Goal: Information Seeking & Learning: Check status

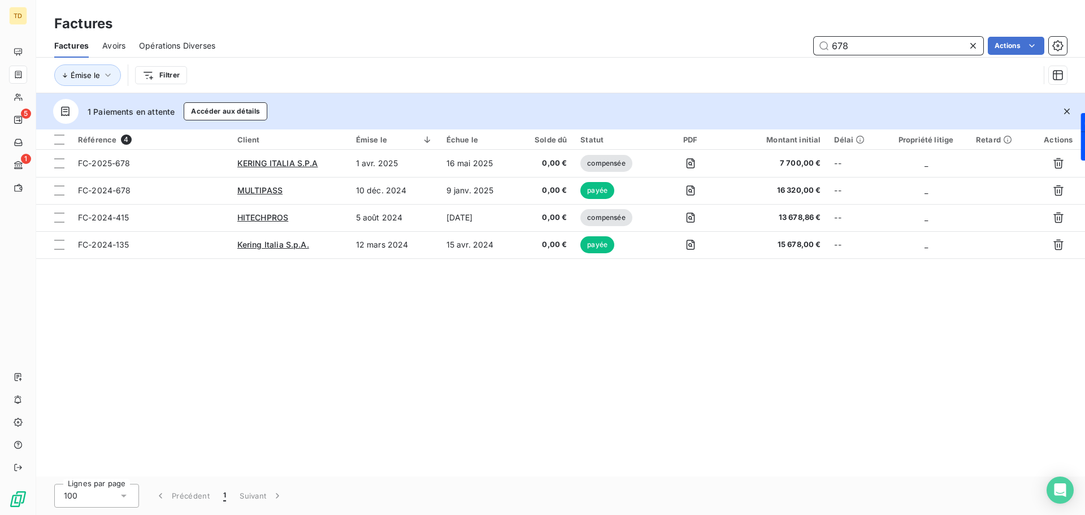
drag, startPoint x: 851, startPoint y: 49, endPoint x: 823, endPoint y: 49, distance: 27.7
click at [823, 49] on input "678" at bounding box center [899, 46] width 170 height 18
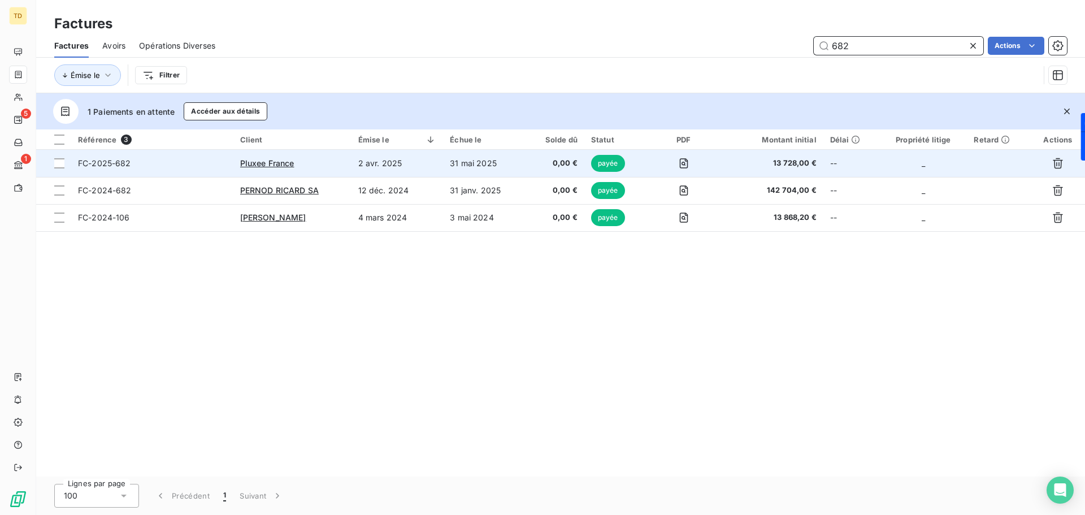
type input "682"
click at [367, 167] on td "2 avr. 2025" at bounding box center [398, 163] width 92 height 27
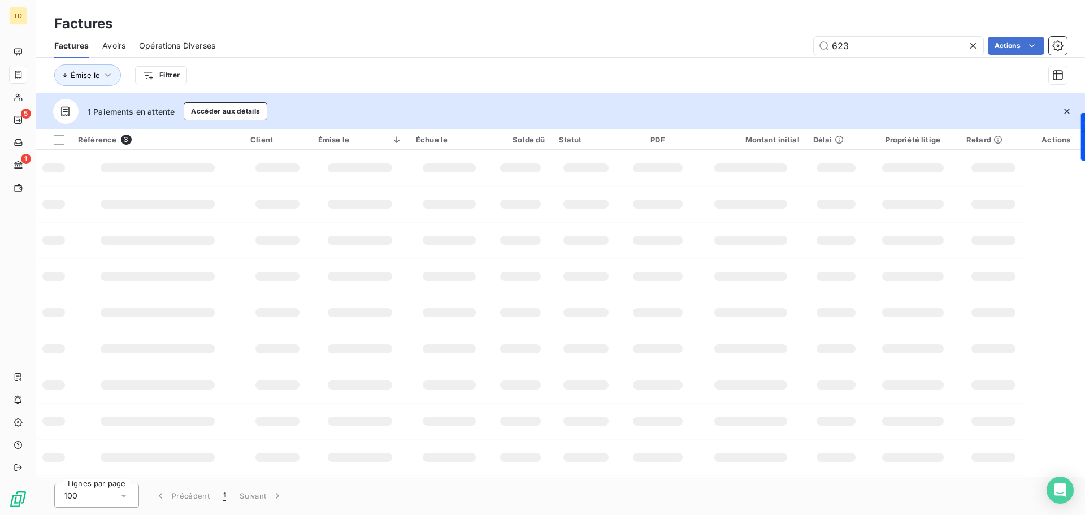
type input "623"
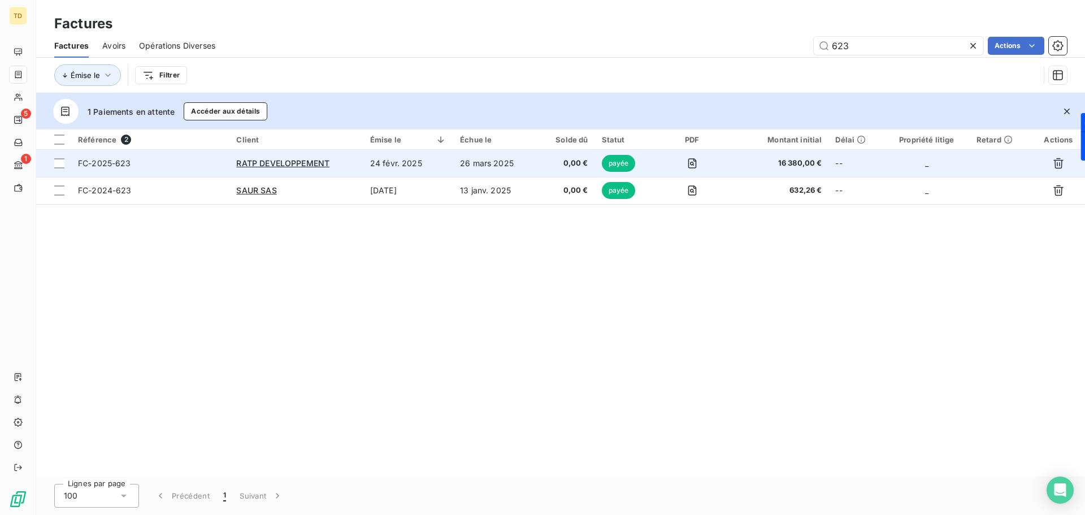
click at [406, 168] on td "24 févr. 2025" at bounding box center [408, 163] width 90 height 27
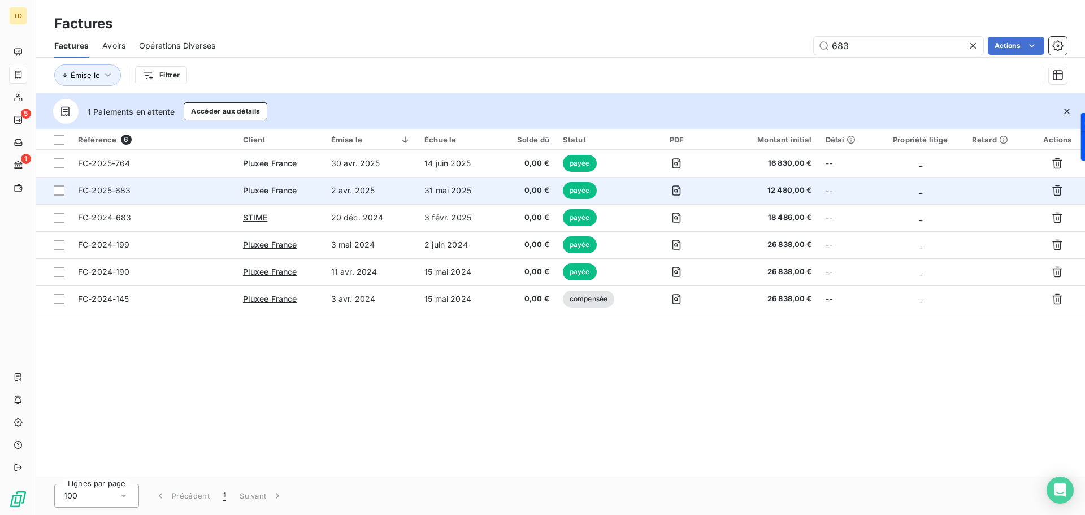
type input "683"
click at [493, 189] on td "31 mai 2025" at bounding box center [457, 190] width 79 height 27
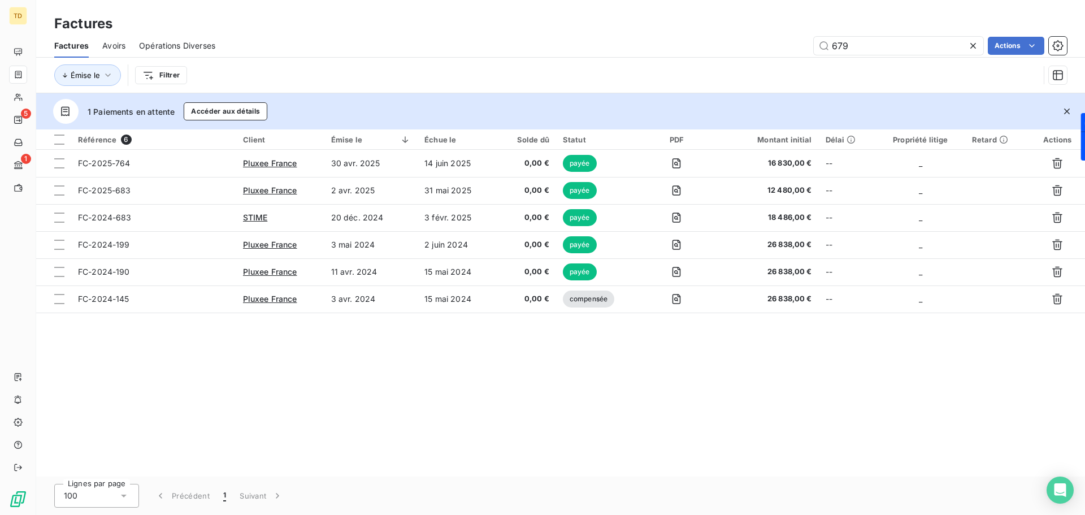
type input "679"
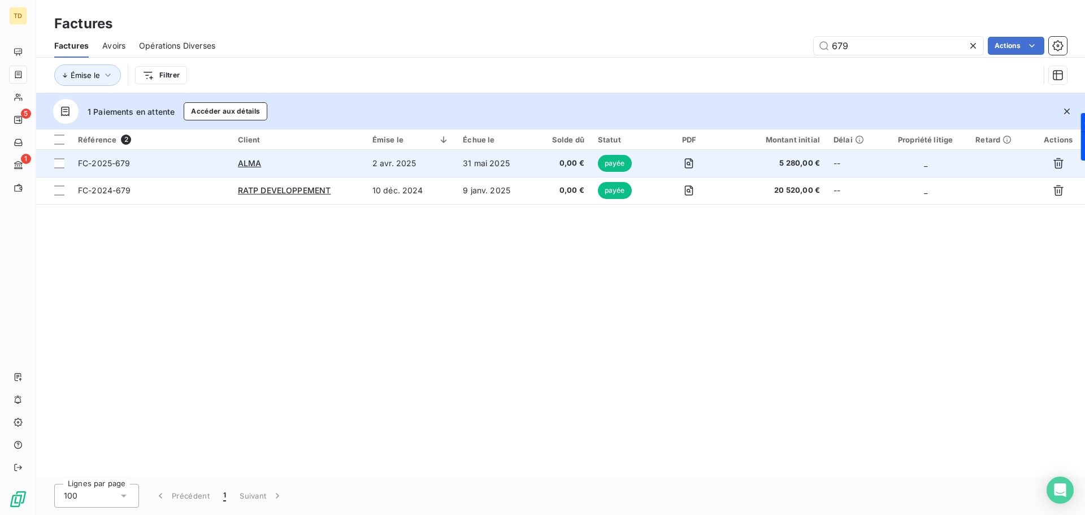
click at [430, 164] on td "2 avr. 2025" at bounding box center [411, 163] width 91 height 27
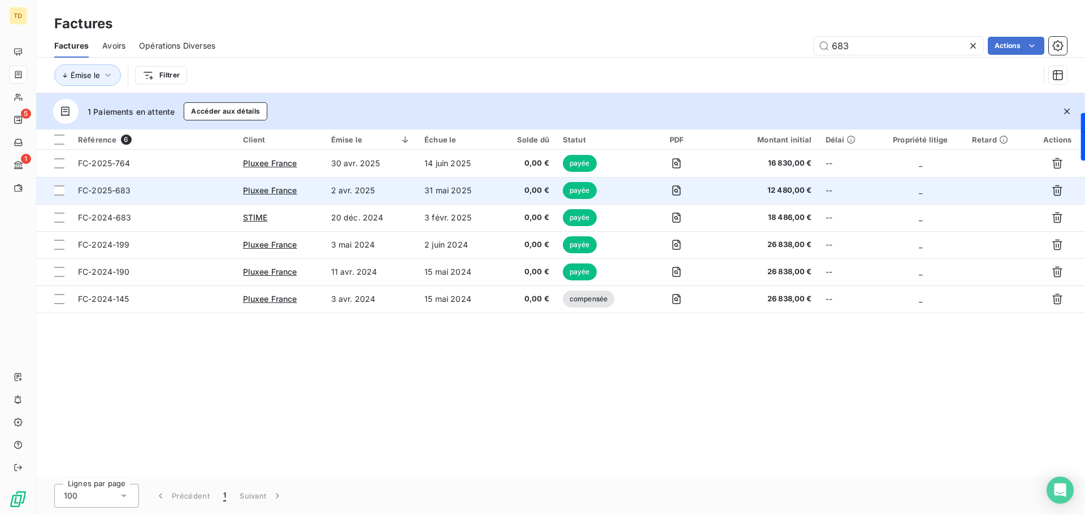
type input "683"
click at [385, 184] on td "2 avr. 2025" at bounding box center [371, 190] width 94 height 27
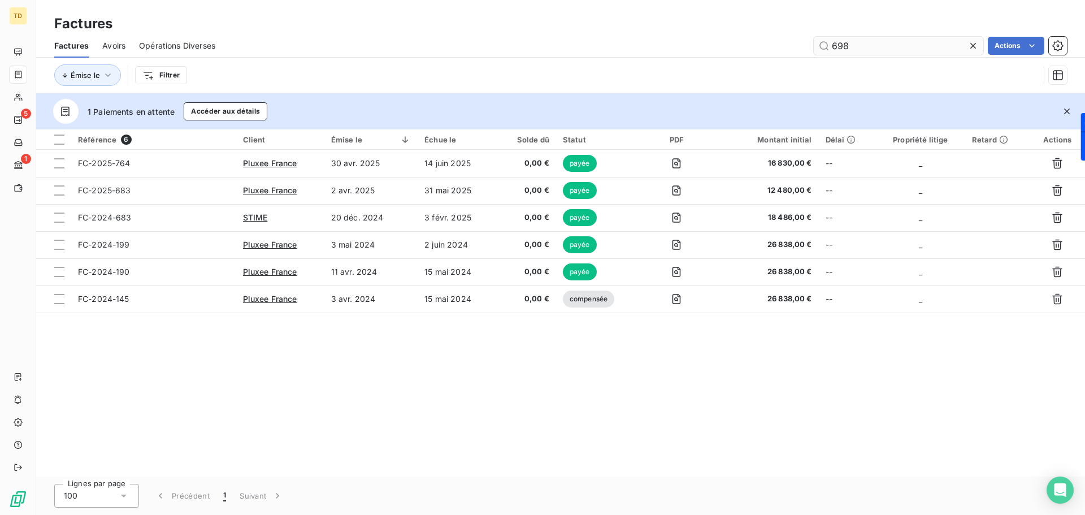
type input "698"
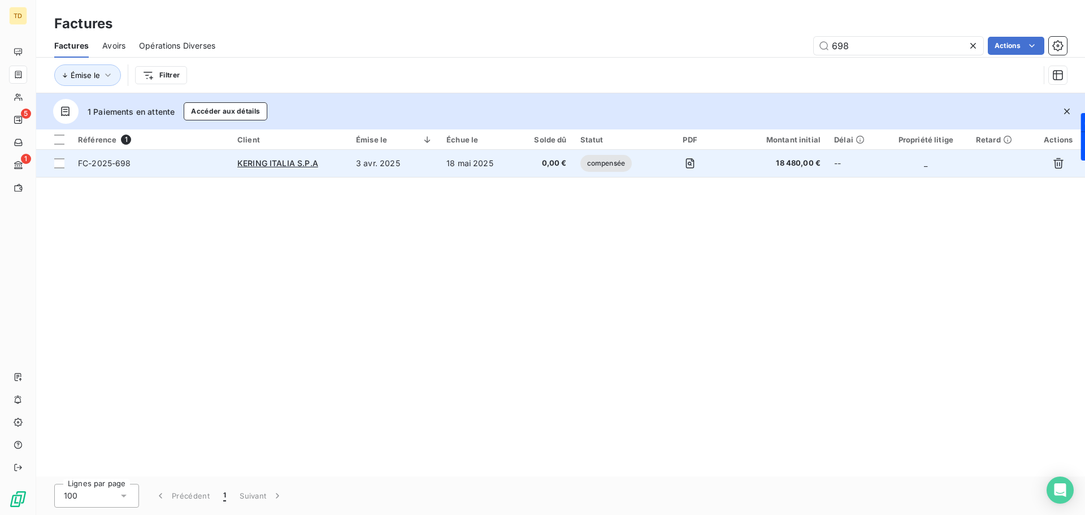
click at [445, 162] on td "18 mai 2025" at bounding box center [478, 163] width 76 height 27
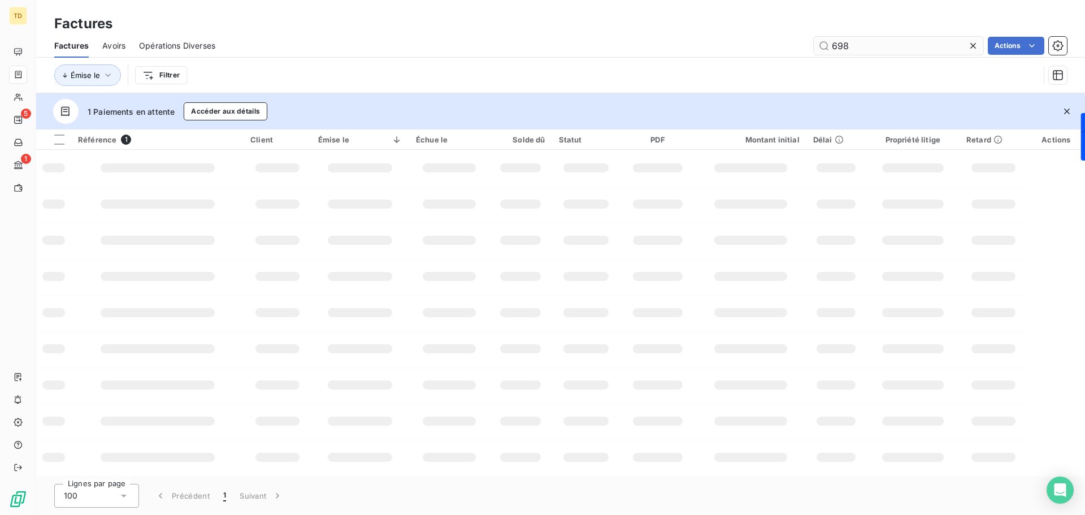
drag, startPoint x: 854, startPoint y: 45, endPoint x: 816, endPoint y: 39, distance: 37.8
click at [816, 39] on input "698" at bounding box center [899, 46] width 170 height 18
type input "729"
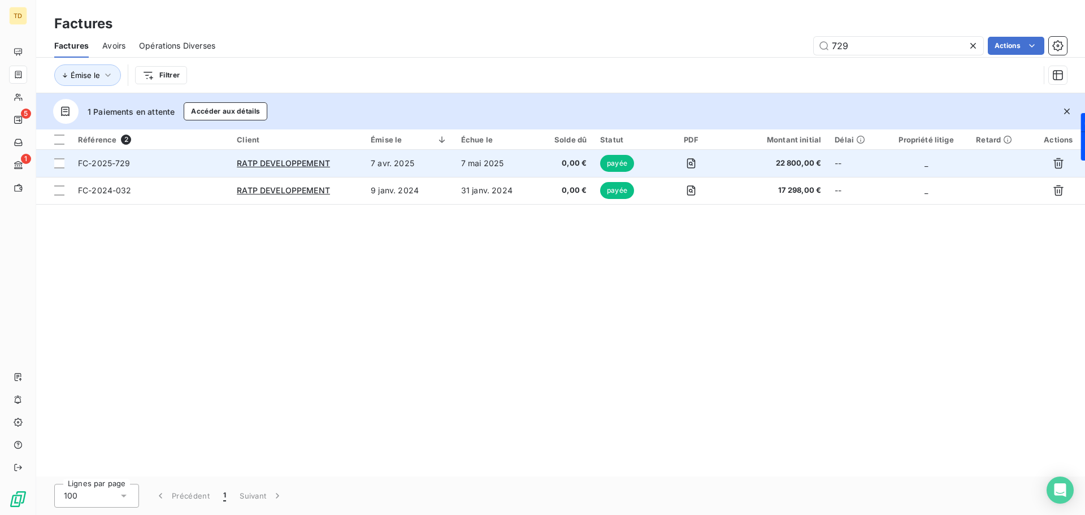
click at [451, 164] on td "7 avr. 2025" at bounding box center [409, 163] width 90 height 27
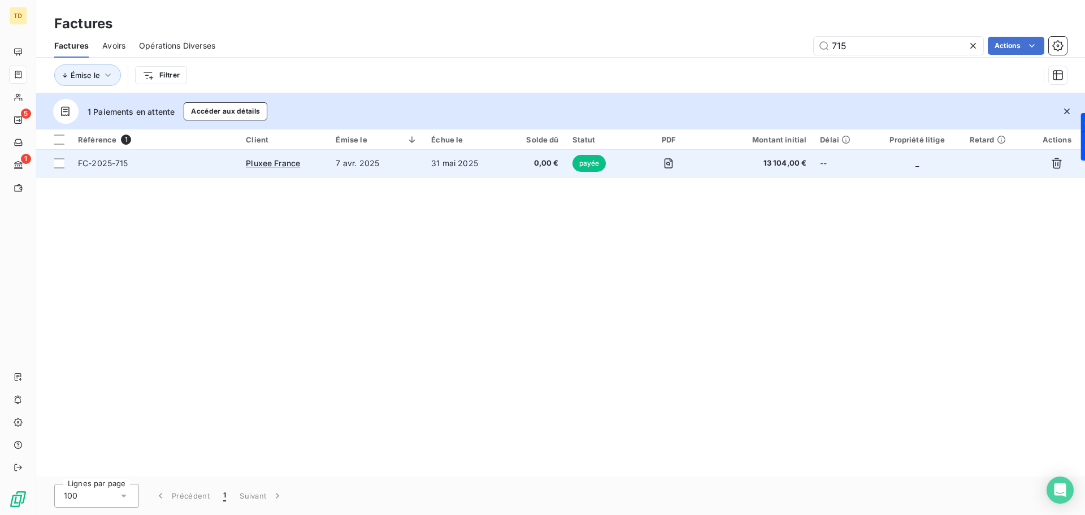
type input "715"
click at [379, 163] on td "7 avr. 2025" at bounding box center [377, 163] width 96 height 27
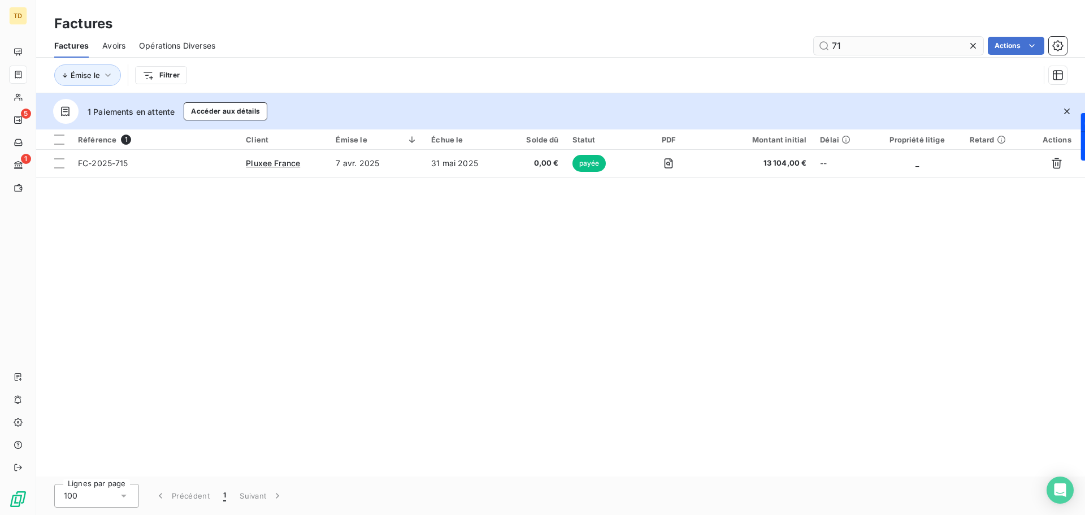
type input "7"
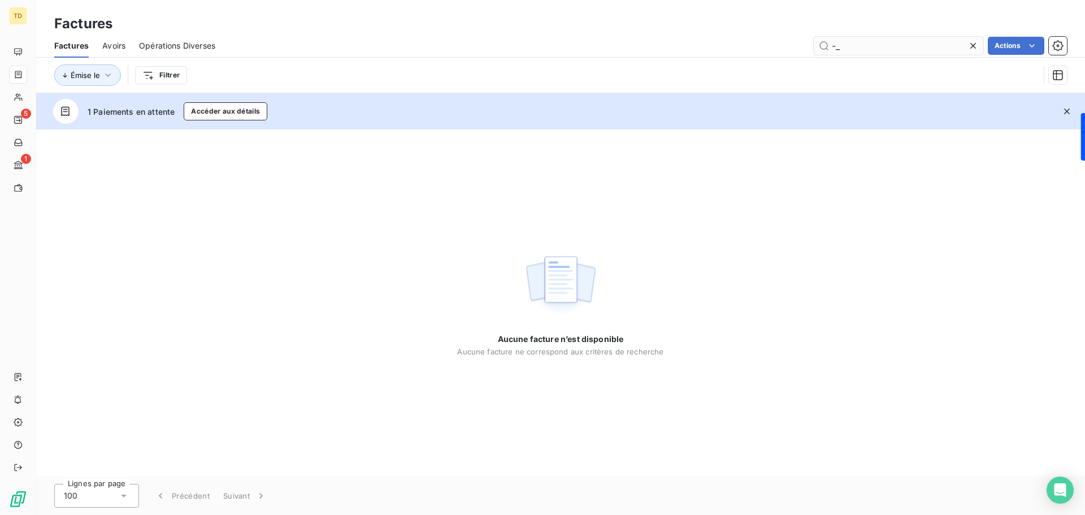
type input "-"
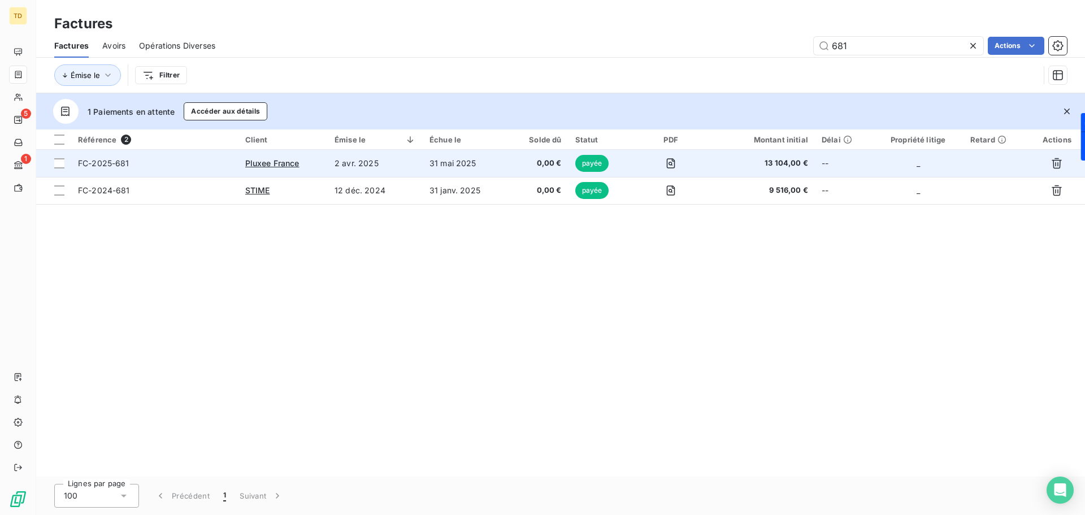
type input "681"
click at [389, 157] on td "2 avr. 2025" at bounding box center [375, 163] width 95 height 27
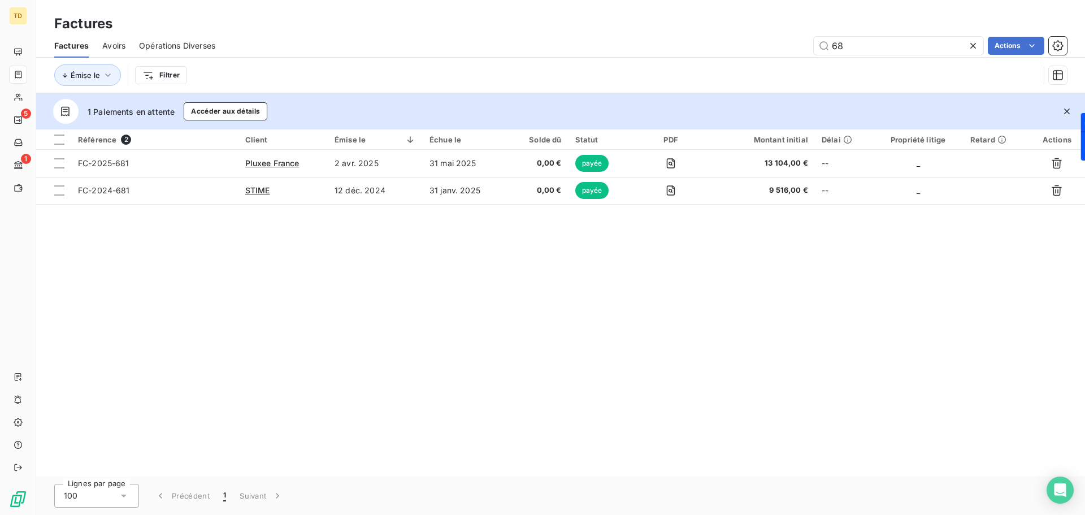
type input "6"
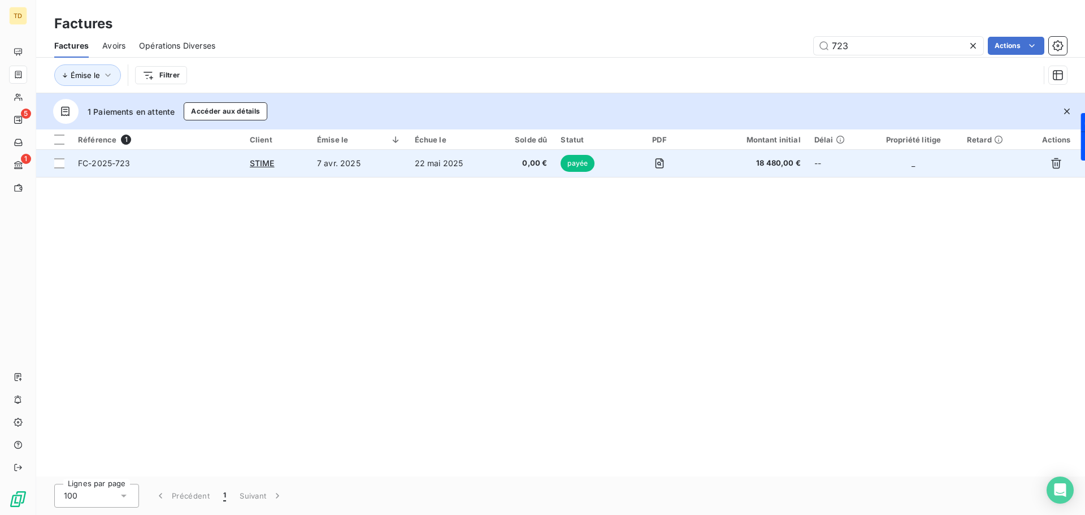
type input "723"
click at [400, 166] on td "7 avr. 2025" at bounding box center [359, 163] width 98 height 27
type input "730"
click at [431, 158] on td "31 mai 2025" at bounding box center [450, 163] width 82 height 27
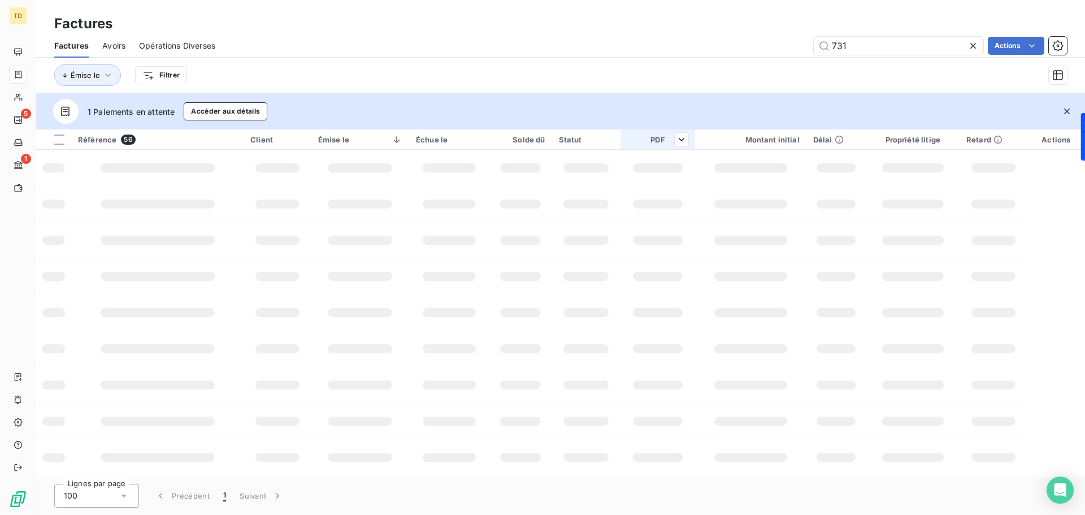
type input "731"
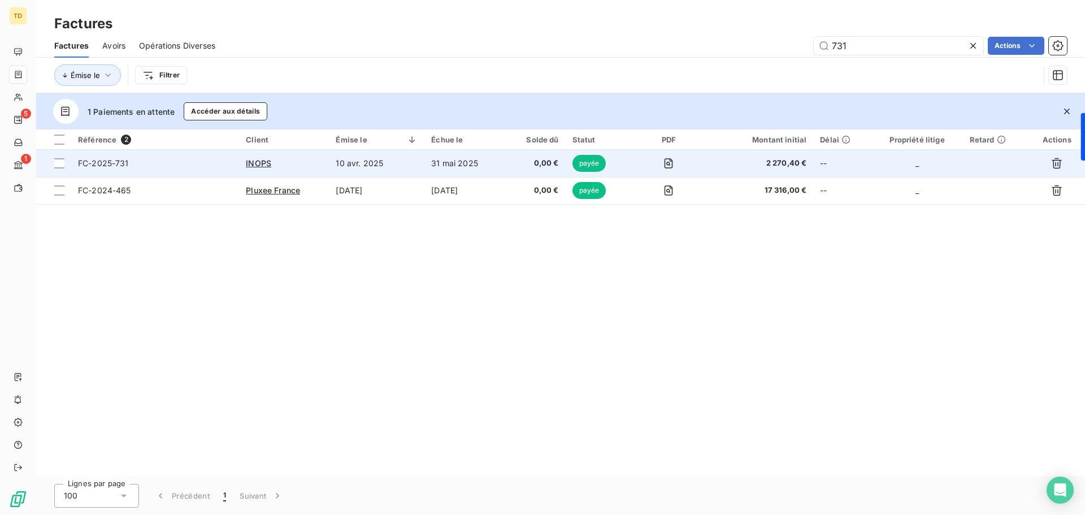
click at [182, 166] on span "FC-2025-731" at bounding box center [155, 163] width 154 height 11
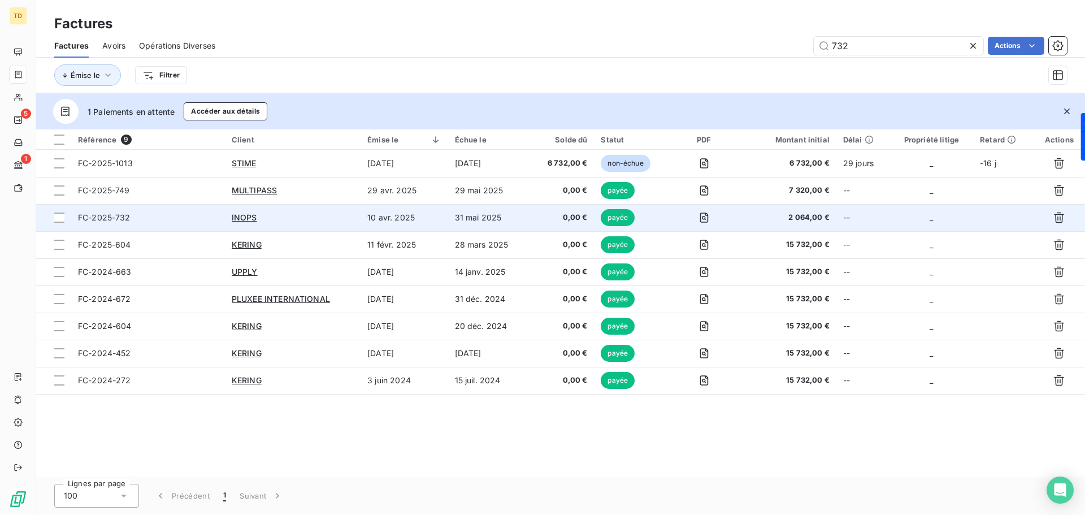
type input "732"
click at [341, 221] on div "INOPS" at bounding box center [293, 217] width 122 height 11
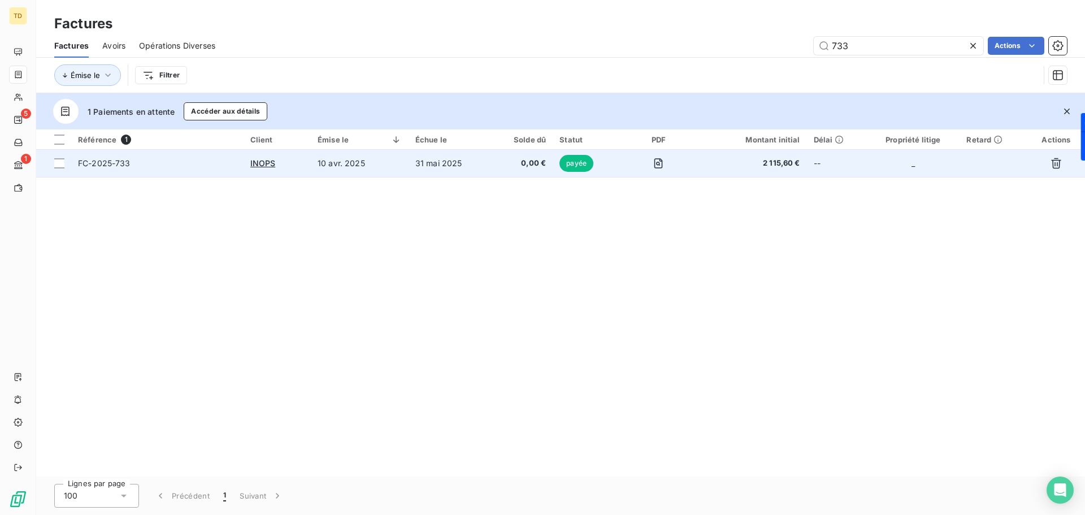
type input "733"
click at [365, 167] on td "10 avr. 2025" at bounding box center [360, 163] width 98 height 27
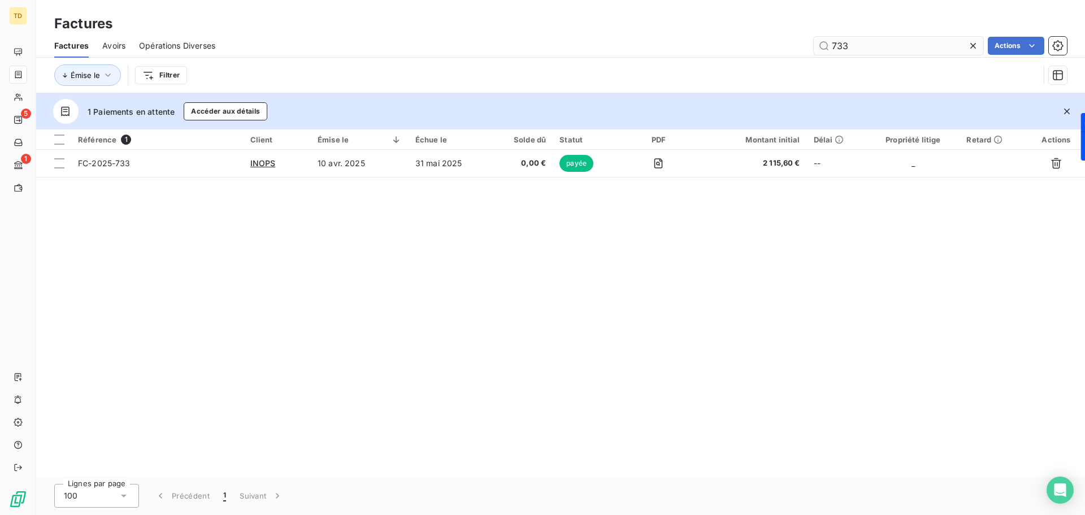
click at [854, 47] on input "733" at bounding box center [899, 46] width 170 height 18
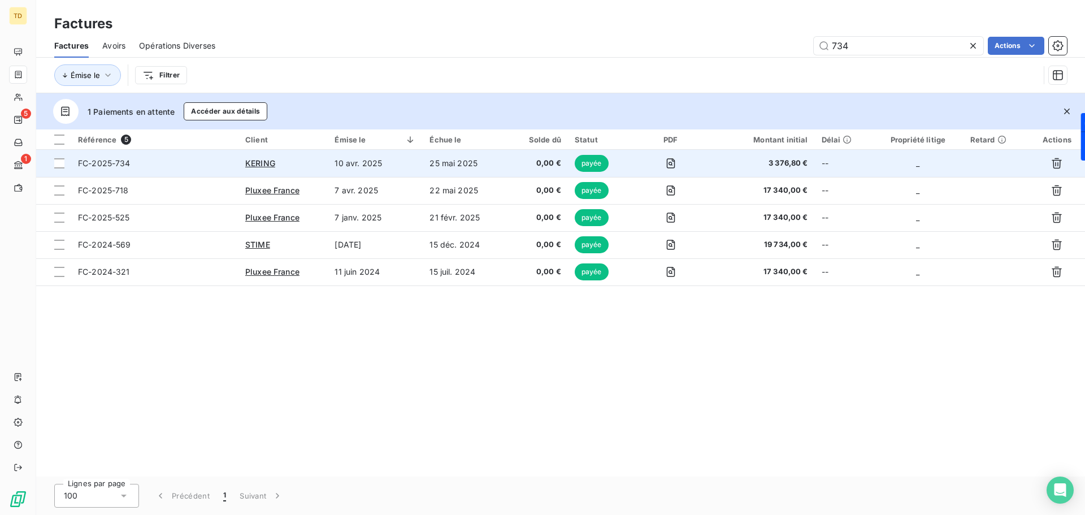
type input "734"
click at [409, 163] on td "10 avr. 2025" at bounding box center [375, 163] width 95 height 27
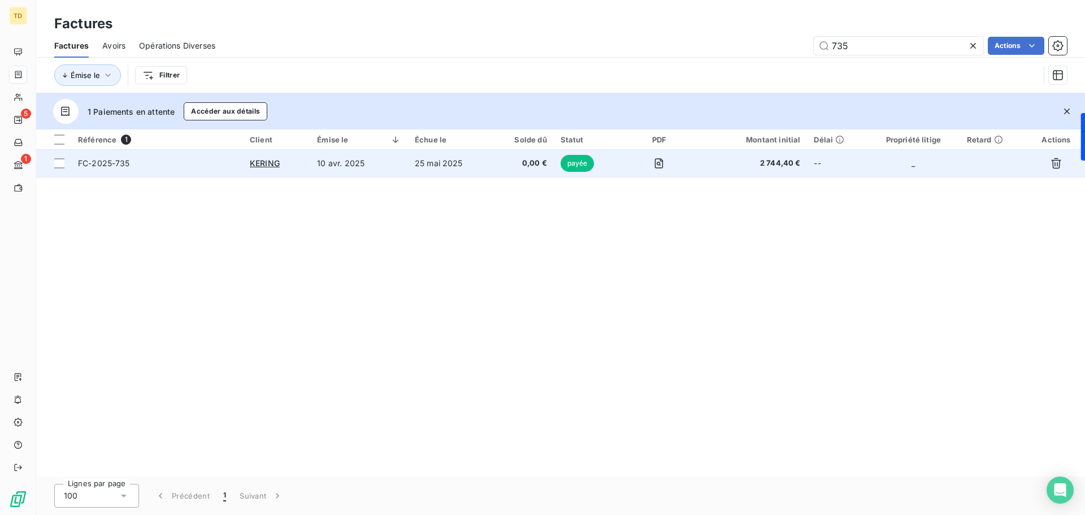
type input "735"
click at [462, 172] on td "25 mai 2025" at bounding box center [449, 163] width 83 height 27
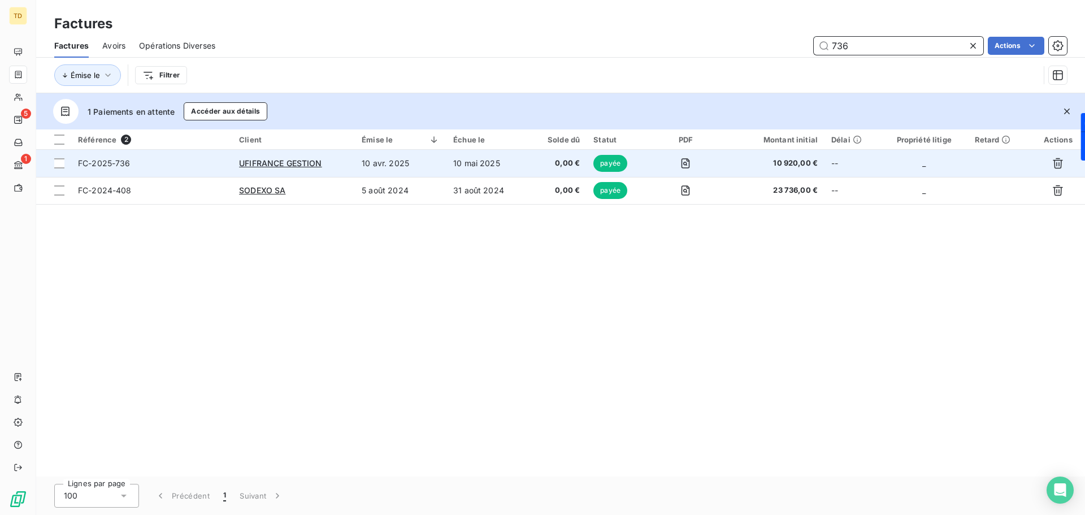
type input "736"
click at [467, 162] on td "10 mai 2025" at bounding box center [488, 163] width 82 height 27
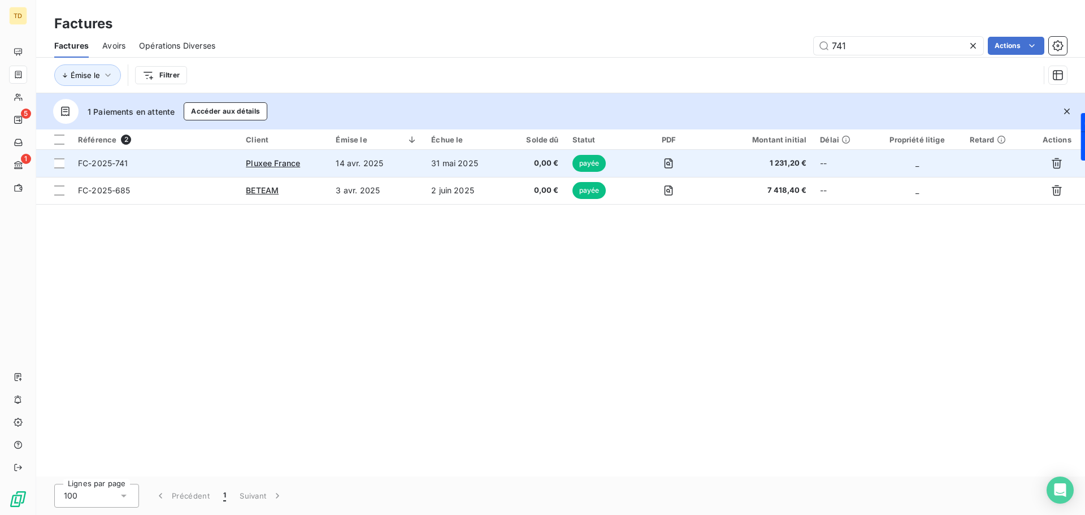
type input "741"
click at [399, 162] on td "14 avr. 2025" at bounding box center [377, 163] width 96 height 27
type input "740"
click at [417, 159] on td "14 avr. 2025" at bounding box center [370, 163] width 93 height 27
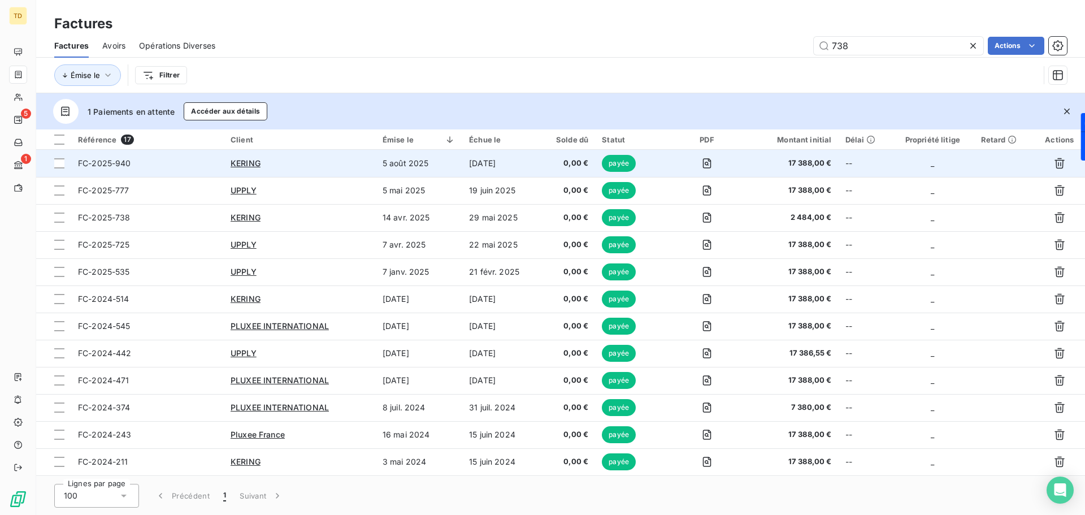
type input "738"
click at [359, 167] on div "KERING" at bounding box center [300, 163] width 138 height 11
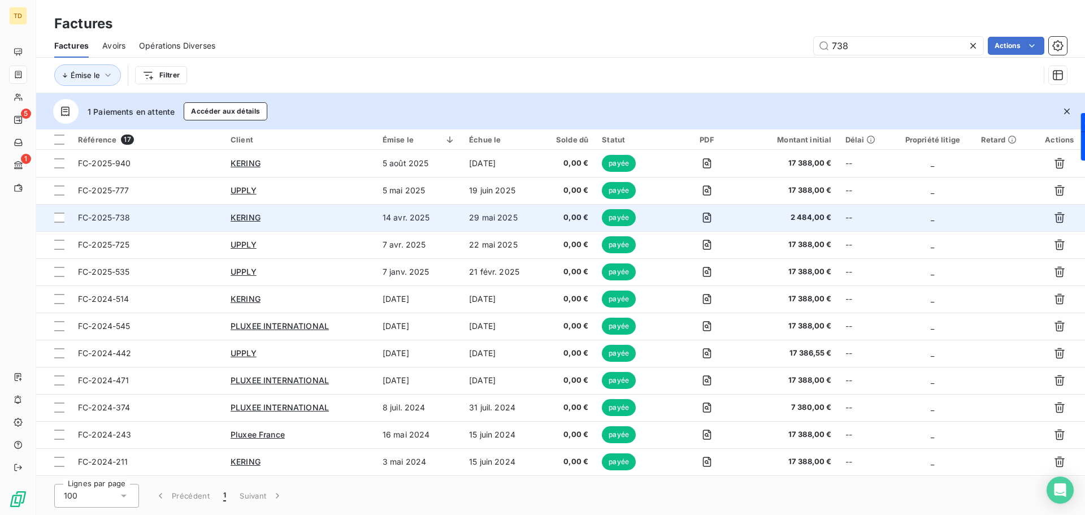
click at [383, 219] on td "14 avr. 2025" at bounding box center [419, 217] width 86 height 27
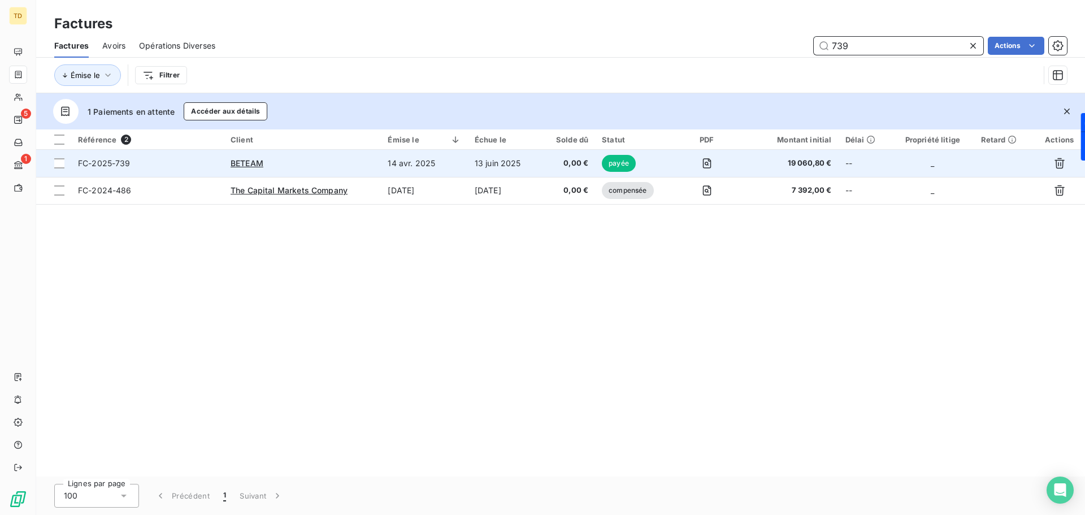
type input "739"
click at [387, 153] on td "14 avr. 2025" at bounding box center [424, 163] width 86 height 27
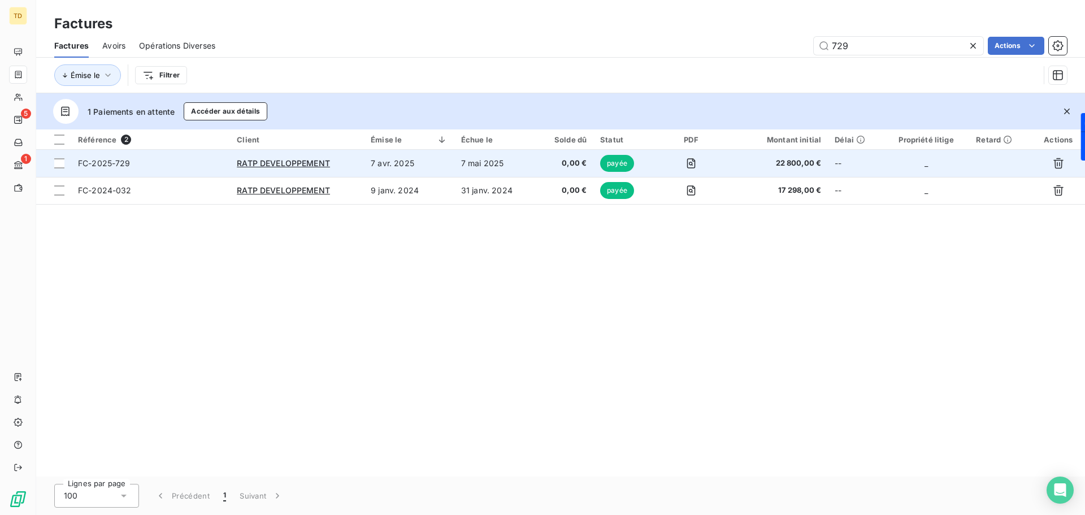
type input "729"
click at [440, 170] on td "7 avr. 2025" at bounding box center [409, 163] width 90 height 27
